Goal: Task Accomplishment & Management: Manage account settings

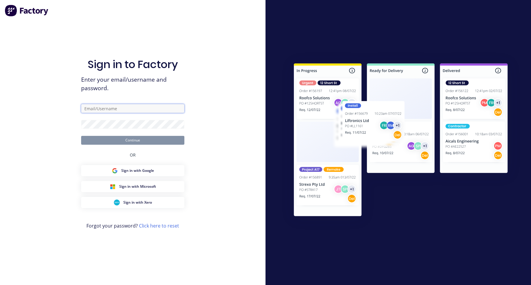
click at [143, 111] on input "text" at bounding box center [132, 108] width 103 height 9
type input "aimon+1@xero.factory.app"
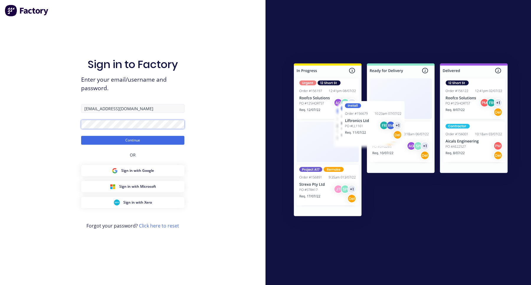
click at [81, 136] on button "Continue" at bounding box center [132, 140] width 103 height 9
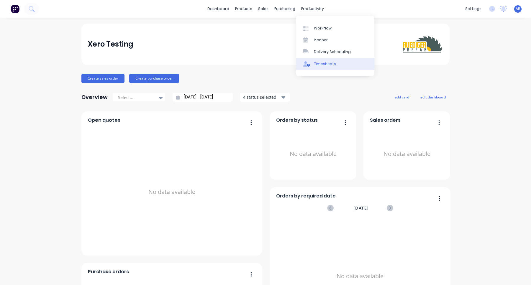
click at [321, 62] on div "Timesheets" at bounding box center [325, 63] width 22 height 5
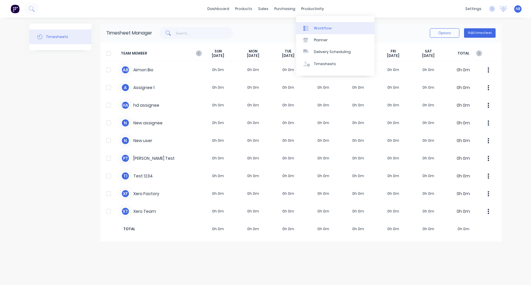
click at [322, 25] on link "Workflow" at bounding box center [335, 28] width 78 height 12
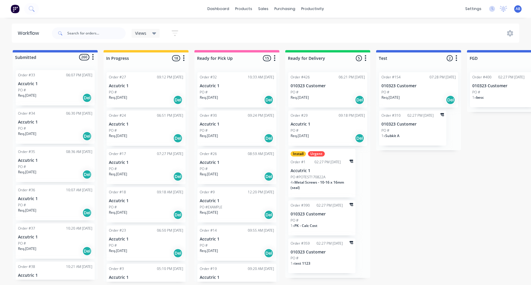
click at [316, 93] on div "PO #" at bounding box center [327, 92] width 74 height 5
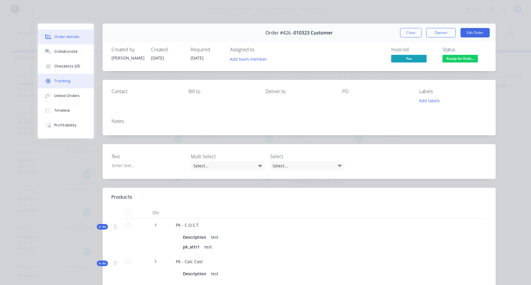
click at [71, 82] on button "Tracking" at bounding box center [66, 81] width 56 height 15
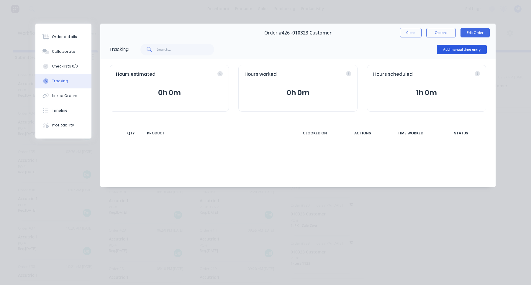
click at [472, 51] on button "Add manual time entry" at bounding box center [462, 49] width 50 height 9
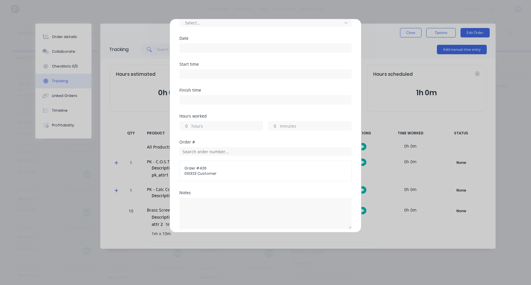
scroll to position [45, 0]
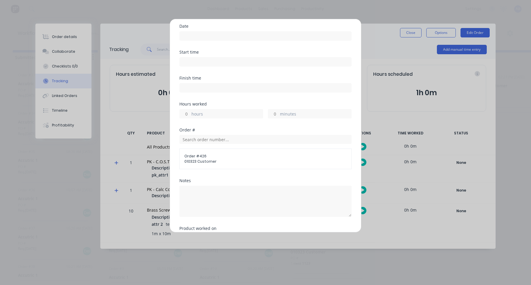
click at [200, 60] on input at bounding box center [266, 61] width 172 height 9
type input "12:27 PM"
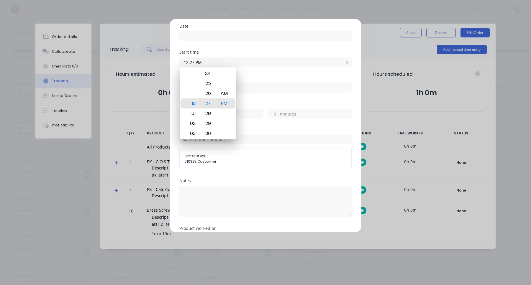
click at [285, 80] on div "Finish time" at bounding box center [265, 78] width 172 height 4
click at [277, 75] on div "Start time 12:27 PM" at bounding box center [265, 63] width 172 height 26
click at [302, 85] on div "Finish time" at bounding box center [265, 84] width 172 height 17
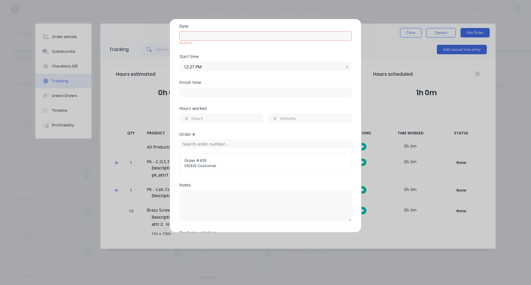
click at [220, 68] on input "12:27 PM" at bounding box center [266, 66] width 172 height 9
click at [294, 82] on div "Finish time" at bounding box center [265, 82] width 172 height 4
click at [348, 67] on input "12:27 PM" at bounding box center [266, 66] width 172 height 9
click at [244, 37] on input at bounding box center [266, 36] width 172 height 9
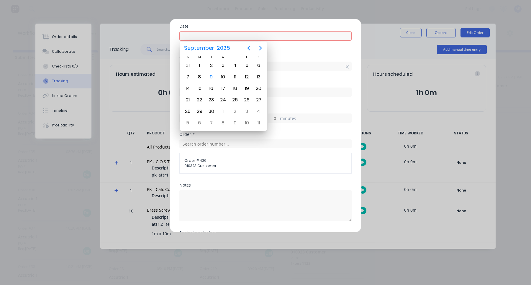
click at [325, 52] on div "Date Required." at bounding box center [265, 39] width 172 height 30
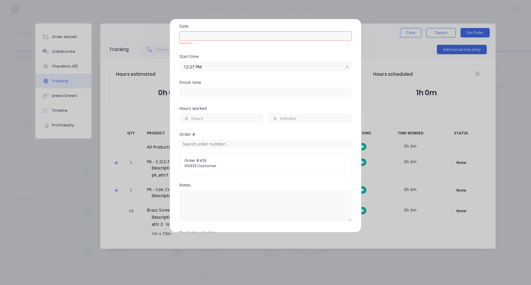
click at [218, 96] on input at bounding box center [266, 92] width 172 height 9
type input "12:28 PM"
type input "0"
type input "1"
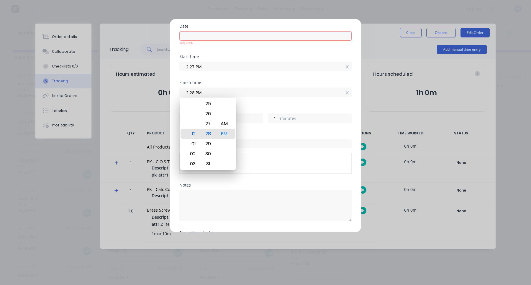
click at [260, 110] on div "Hours worked" at bounding box center [265, 108] width 172 height 4
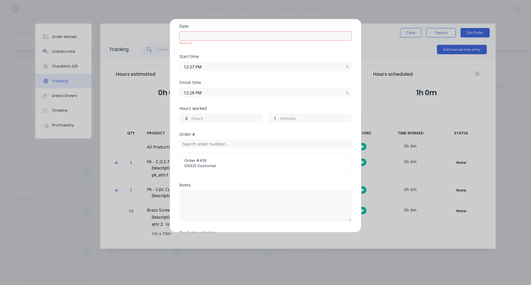
click at [345, 93] on input "12:28 PM" at bounding box center [266, 92] width 172 height 9
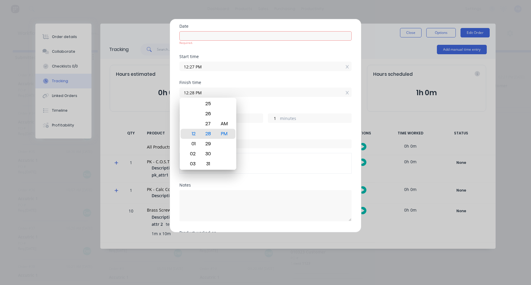
click at [350, 92] on input "12:28 PM" at bounding box center [266, 92] width 172 height 9
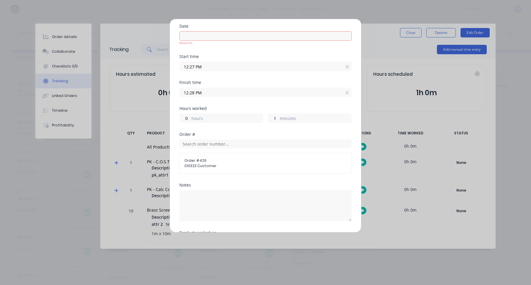
click at [348, 91] on input "12:28 PM" at bounding box center [266, 92] width 172 height 9
click at [346, 91] on icon at bounding box center [346, 93] width 3 height 4
click at [346, 67] on icon at bounding box center [346, 67] width 3 height 4
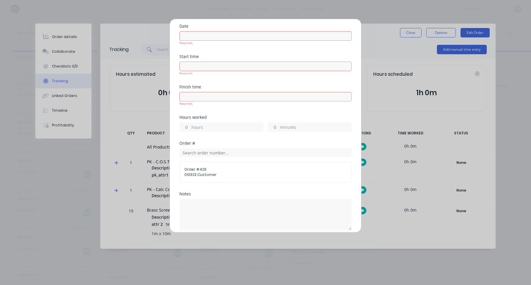
click at [290, 70] on input at bounding box center [266, 66] width 172 height 9
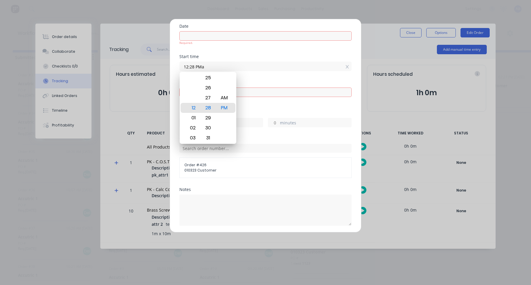
type input "12:28 PM"
click at [295, 81] on div "Finish time" at bounding box center [265, 82] width 172 height 4
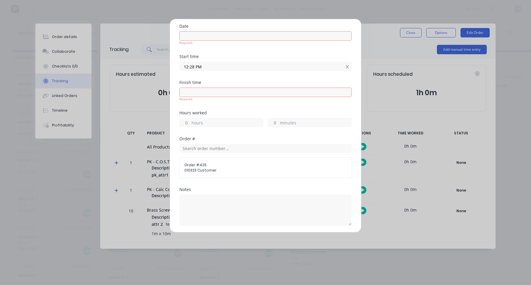
click at [347, 66] on icon at bounding box center [346, 67] width 3 height 4
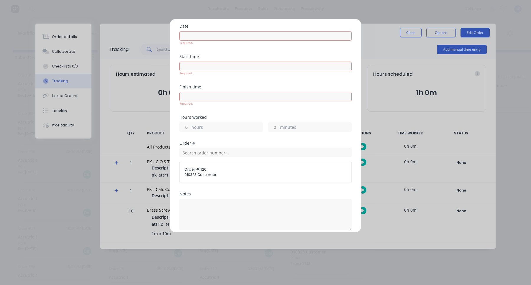
click at [412, 32] on div "Add manual time entry Team member Select... Date Required. Start time Required.…" at bounding box center [265, 142] width 531 height 285
click at [404, 114] on div "Add manual time entry Team member Select... Date Required. Start time Required.…" at bounding box center [265, 142] width 531 height 285
click at [390, 97] on div "Add manual time entry Team member Select... Date Required. Start time Required.…" at bounding box center [265, 142] width 531 height 285
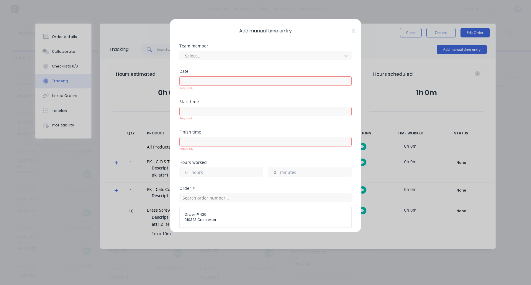
click at [350, 31] on span "Add manual time entry" at bounding box center [265, 30] width 172 height 7
click at [355, 29] on icon at bounding box center [353, 31] width 4 height 5
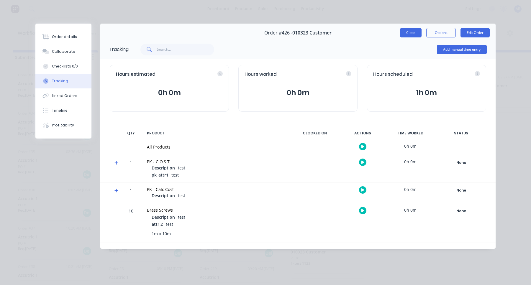
click at [404, 34] on button "Close" at bounding box center [411, 32] width 22 height 9
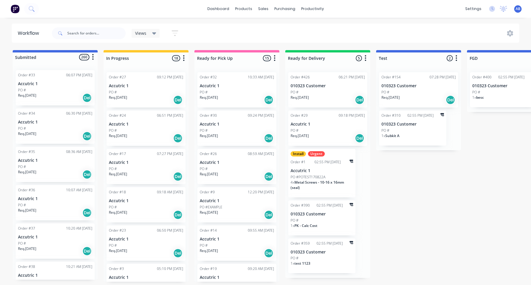
click at [16, 11] on img at bounding box center [15, 8] width 9 height 9
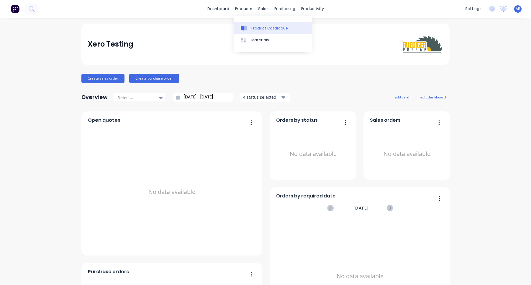
click at [257, 26] on div "Product Catalogue" at bounding box center [269, 28] width 37 height 5
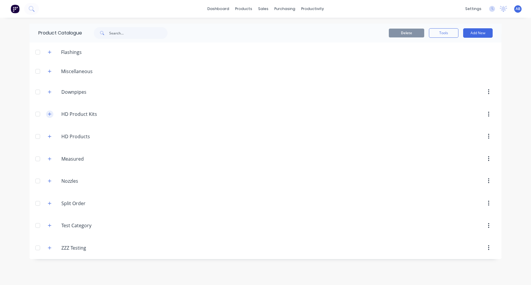
click at [50, 115] on icon "button" at bounding box center [49, 114] width 3 height 3
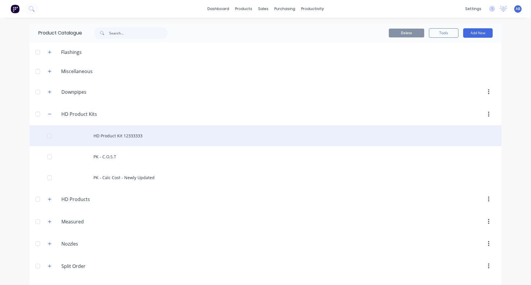
click at [127, 138] on div "HD Product Kit 12333333" at bounding box center [265, 135] width 472 height 21
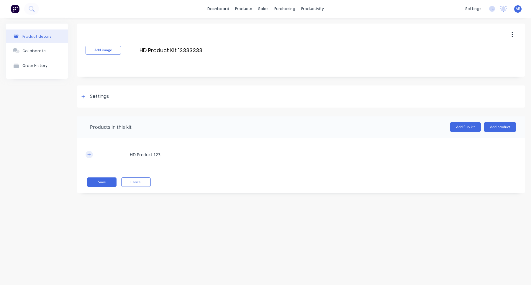
click at [88, 155] on icon "button" at bounding box center [89, 155] width 4 height 4
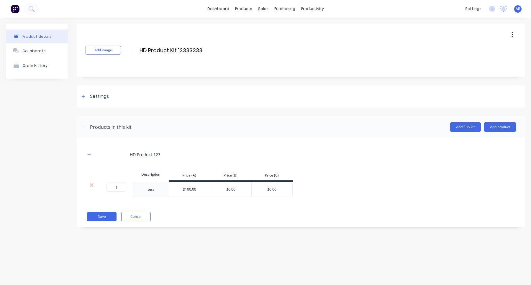
click at [150, 189] on div "test" at bounding box center [150, 190] width 29 height 8
copy div "test"
click at [144, 215] on button "Cancel" at bounding box center [135, 216] width 29 height 9
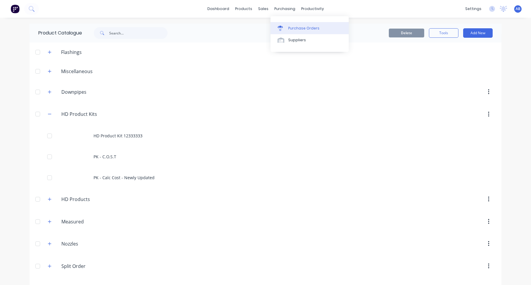
click at [279, 26] on icon at bounding box center [279, 27] width 5 height 2
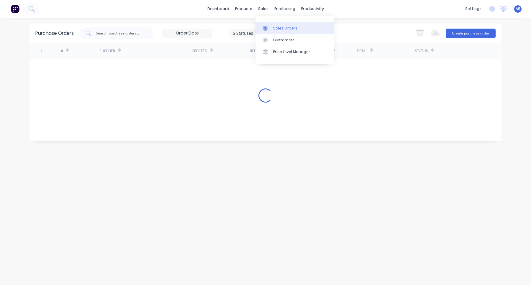
click at [273, 27] on div "Sales Orders" at bounding box center [285, 28] width 24 height 5
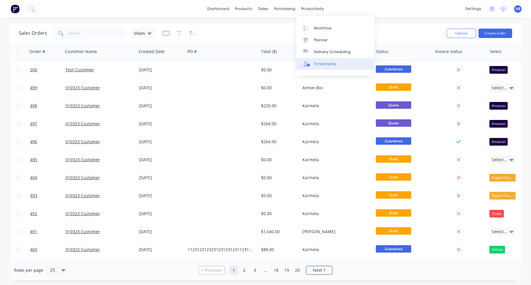
click at [327, 64] on div "Timesheets" at bounding box center [325, 63] width 22 height 5
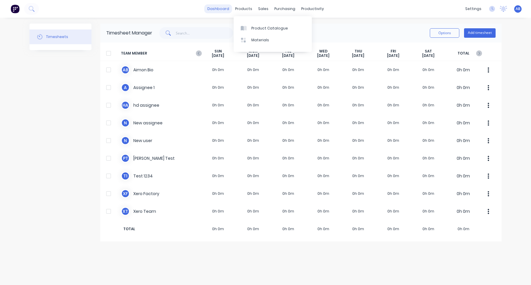
click at [210, 11] on link "dashboard" at bounding box center [218, 8] width 28 height 9
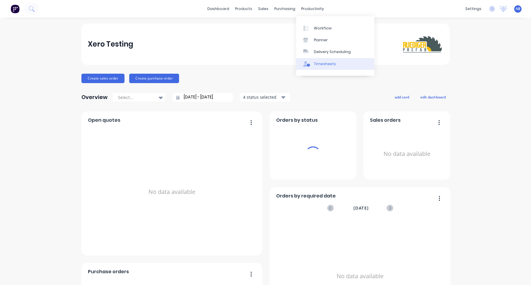
click at [318, 62] on div "Timesheets" at bounding box center [325, 63] width 22 height 5
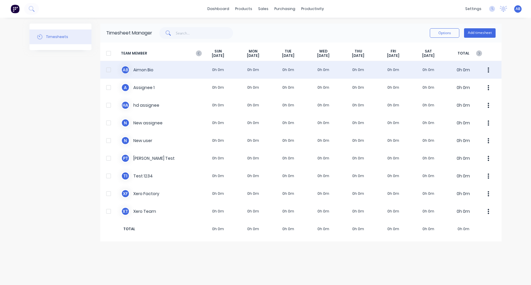
click at [318, 71] on div "A B Aimon Bio 0h 0m 0h 0m 0h 0m 0h 0m 0h 0m 0h 0m 0h 0m 0h 0m" at bounding box center [300, 70] width 401 height 18
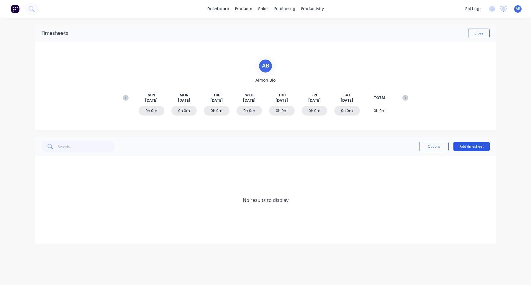
click at [474, 146] on button "Add timesheet" at bounding box center [471, 146] width 36 height 9
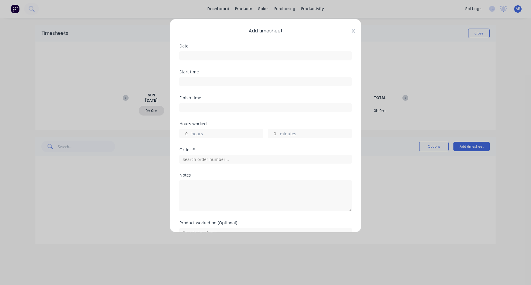
click at [355, 30] on icon at bounding box center [353, 31] width 4 height 5
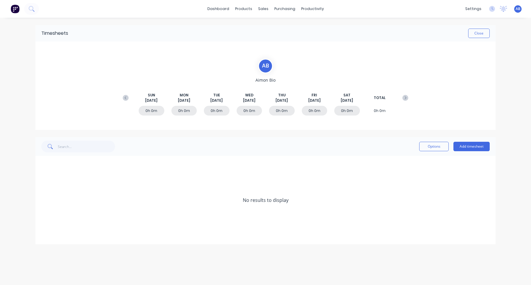
click at [8, 7] on div at bounding box center [19, 9] width 39 height 12
click at [12, 9] on img at bounding box center [15, 8] width 9 height 9
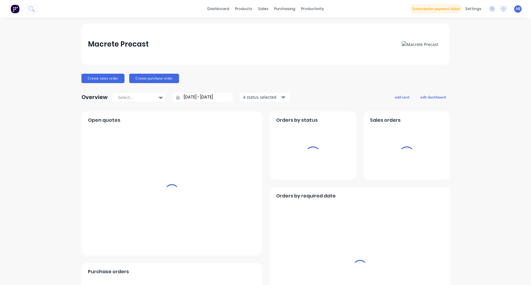
click at [511, 9] on div "Subscription payment failed settings No new notifications Mark all as read You …" at bounding box center [469, 8] width 121 height 9
click at [275, 28] on div "Sales Orders" at bounding box center [285, 28] width 24 height 5
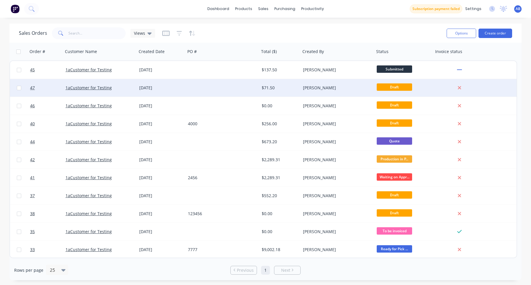
click at [354, 88] on div "[PERSON_NAME]" at bounding box center [335, 88] width 65 height 6
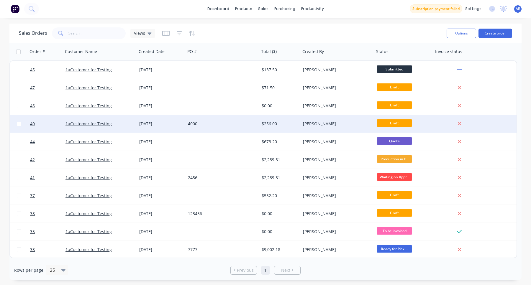
click at [371, 124] on div "[PERSON_NAME]" at bounding box center [337, 124] width 69 height 6
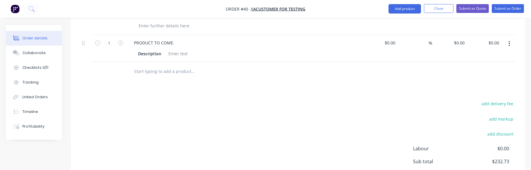
scroll to position [495, 0]
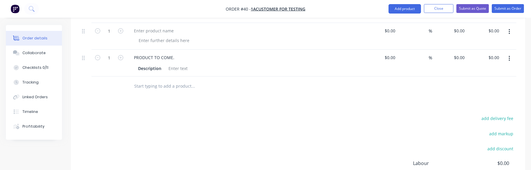
click at [167, 80] on input "text" at bounding box center [193, 86] width 118 height 12
click at [188, 80] on input "MAC-" at bounding box center [193, 86] width 118 height 12
type input "M"
click at [167, 80] on input "text" at bounding box center [193, 86] width 118 height 12
click at [146, 80] on input "MAC" at bounding box center [193, 86] width 118 height 12
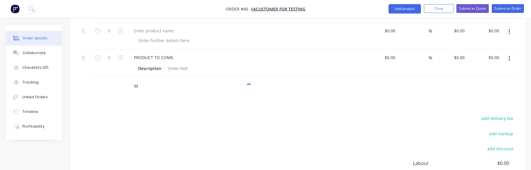
type input "M"
click at [370, 119] on div "add delivery fee add markup add discount Labour $0.00 Sub total $232.73 Margin …" at bounding box center [298, 172] width 436 height 114
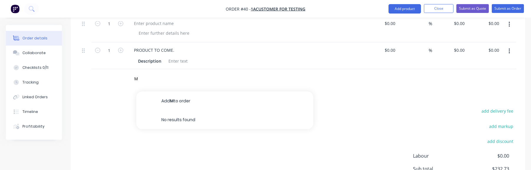
scroll to position [531, 0]
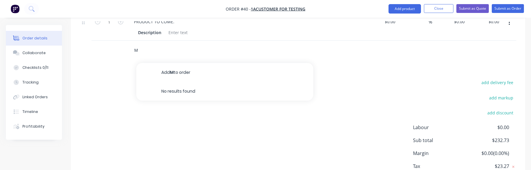
click at [156, 44] on input "M" at bounding box center [193, 50] width 118 height 12
click at [184, 44] on input "MAC-" at bounding box center [193, 50] width 118 height 12
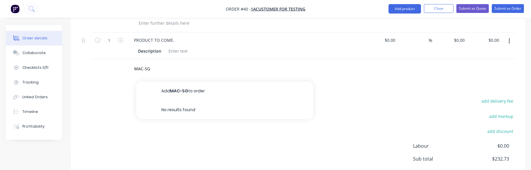
scroll to position [497, 0]
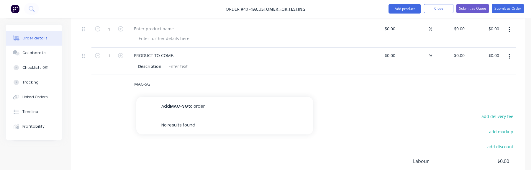
click at [153, 78] on input "MAC-SG" at bounding box center [193, 84] width 118 height 12
click at [172, 78] on input "MAC-SPG" at bounding box center [193, 84] width 118 height 12
click at [163, 78] on input "MAC-" at bounding box center [193, 84] width 118 height 12
click at [184, 80] on input "MAC-TESTING" at bounding box center [193, 84] width 118 height 12
type input "MAC-TESTING"
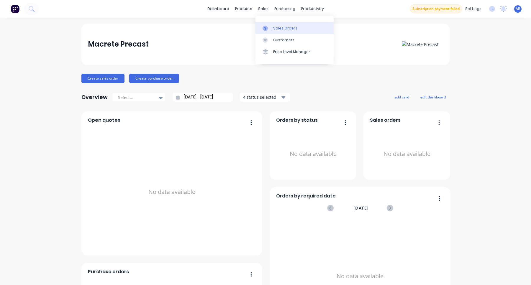
click at [276, 29] on div "Sales Orders" at bounding box center [285, 28] width 24 height 5
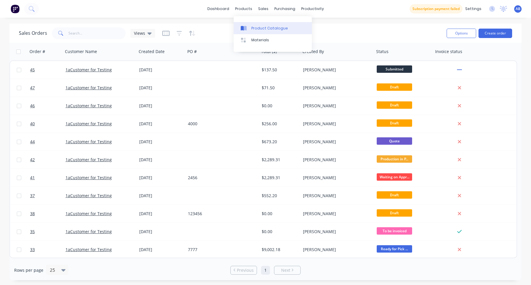
click at [258, 27] on div "Product Catalogue" at bounding box center [269, 28] width 37 height 5
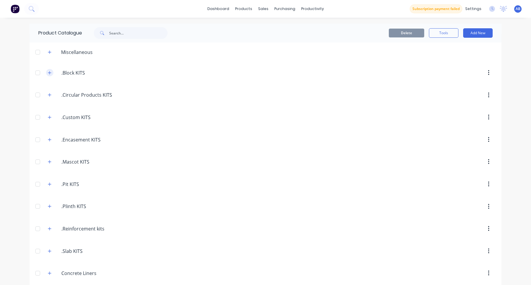
click at [47, 72] on button "button" at bounding box center [49, 72] width 7 height 7
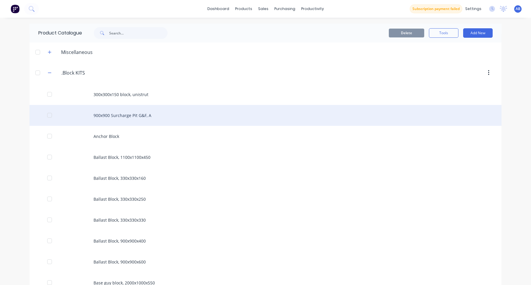
click at [139, 116] on div "900x900 Surcharge Pit G&F, A" at bounding box center [265, 115] width 472 height 21
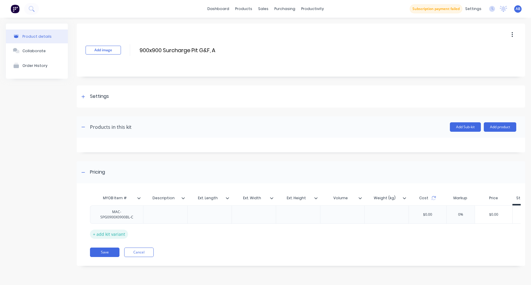
click at [115, 233] on div "+ add kit variant" at bounding box center [109, 234] width 38 height 9
click at [118, 233] on div at bounding box center [116, 231] width 29 height 8
click at [101, 266] on button "Save" at bounding box center [104, 267] width 29 height 9
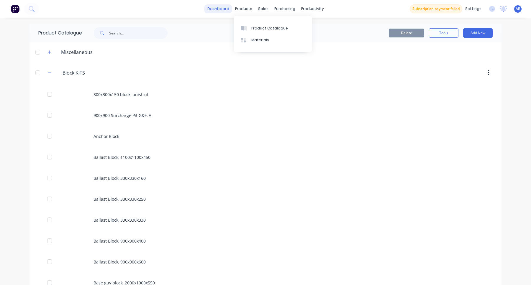
click at [225, 11] on link "dashboard" at bounding box center [218, 8] width 28 height 9
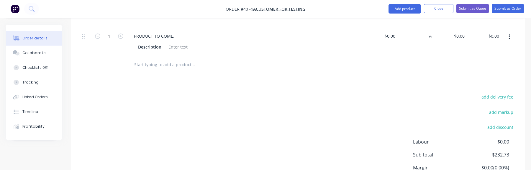
scroll to position [515, 0]
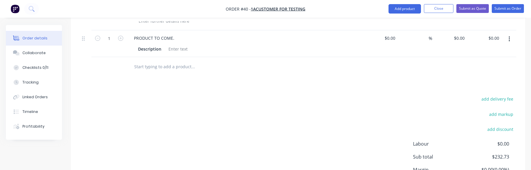
click at [160, 61] on input "text" at bounding box center [193, 67] width 118 height 12
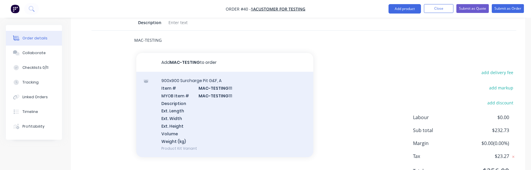
scroll to position [544, 0]
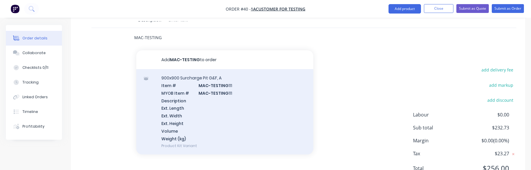
type input "MAC-TESTING"
click at [233, 96] on div "900x900 Surcharge Pit G&F, A Item # MAC-TESTING 111 MYOB Item # MAC-TESTING 111…" at bounding box center [224, 111] width 177 height 85
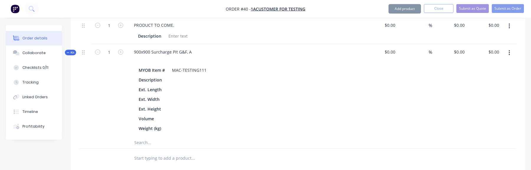
scroll to position [525, 0]
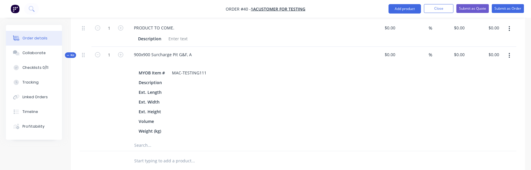
click at [509, 53] on icon "button" at bounding box center [508, 55] width 1 height 5
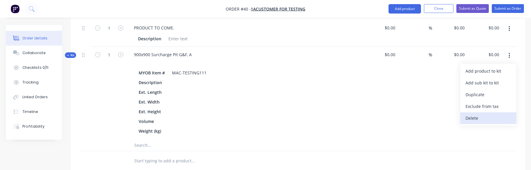
click at [477, 114] on div "Delete" at bounding box center [487, 118] width 45 height 9
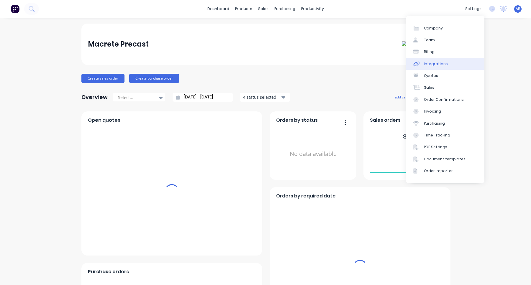
click at [445, 65] on link "Integrations" at bounding box center [445, 64] width 78 height 12
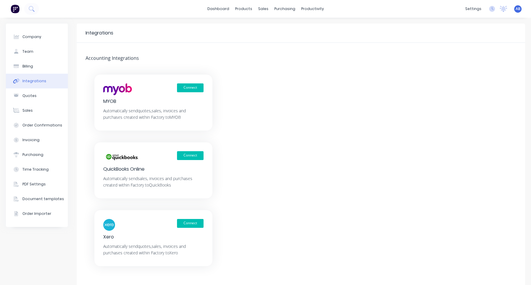
click at [522, 9] on div "settings No new notifications [PERSON_NAME] all as read You have no notificatio…" at bounding box center [496, 8] width 69 height 9
click at [516, 11] on span "AB" at bounding box center [517, 8] width 5 height 5
click at [483, 74] on button "Sign out" at bounding box center [481, 74] width 78 height 12
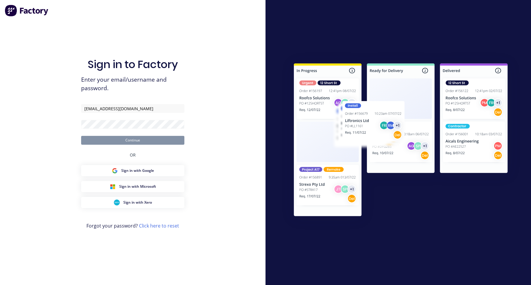
type input "[EMAIL_ADDRESS][DOMAIN_NAME]"
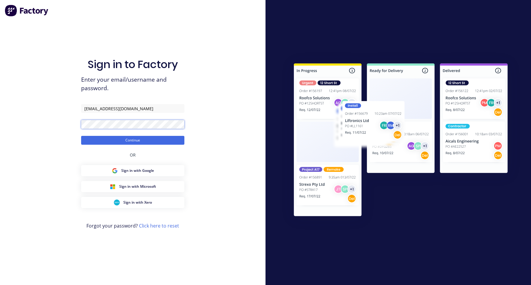
click at [81, 136] on button "Continue" at bounding box center [132, 140] width 103 height 9
